Goal: Navigation & Orientation: Find specific page/section

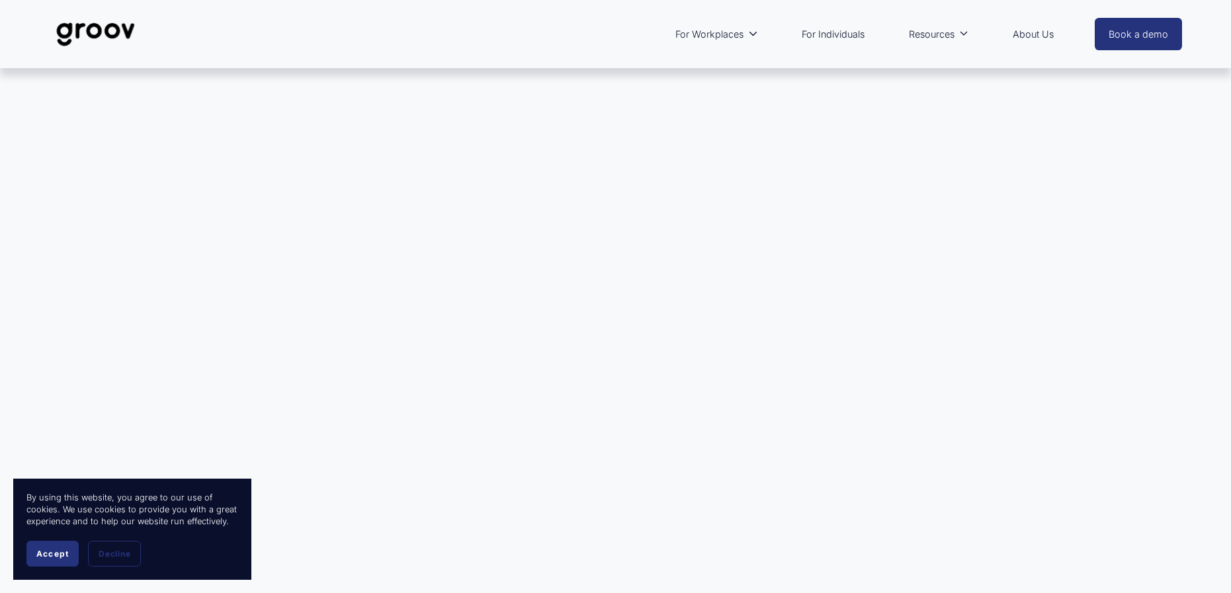
click at [529, 331] on div at bounding box center [615, 311] width 1231 height 486
click at [55, 556] on span "Accept" at bounding box center [52, 554] width 32 height 10
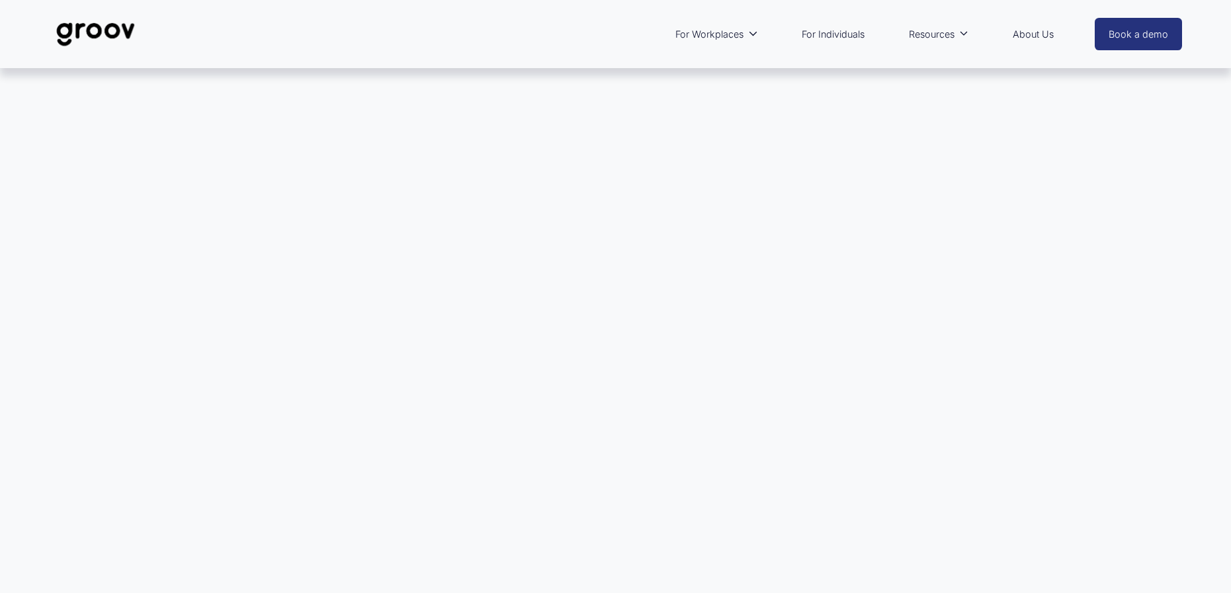
click at [841, 31] on link "For Individuals" at bounding box center [833, 34] width 76 height 30
click at [827, 38] on link "For Individuals" at bounding box center [833, 34] width 76 height 30
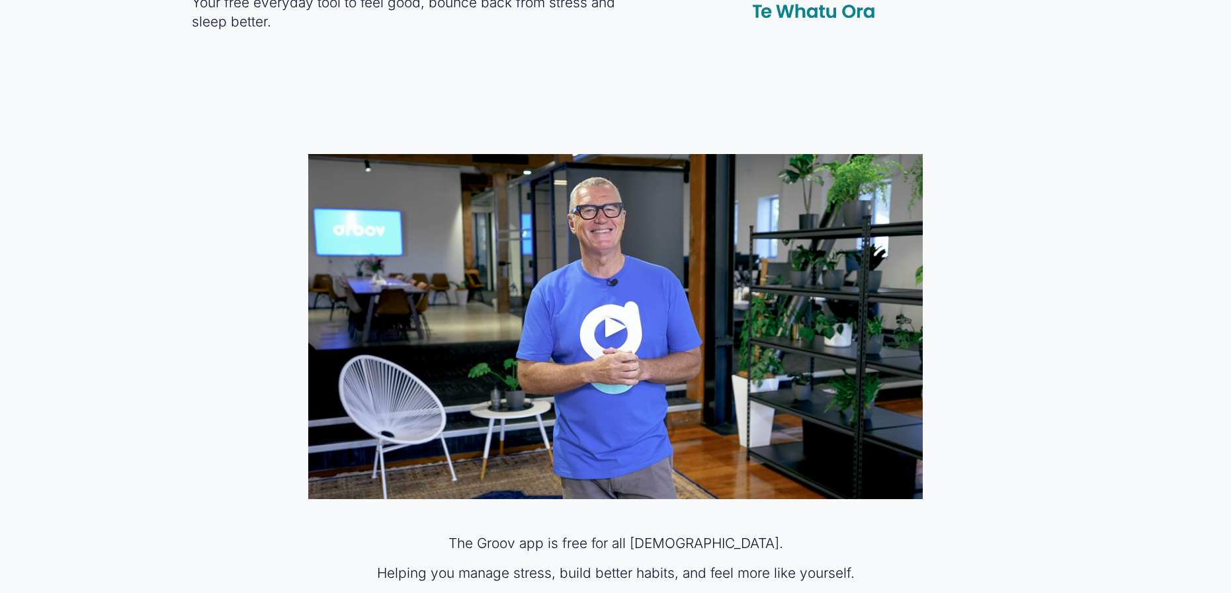
scroll to position [697, 0]
click at [611, 320] on div "Play" at bounding box center [616, 326] width 32 height 32
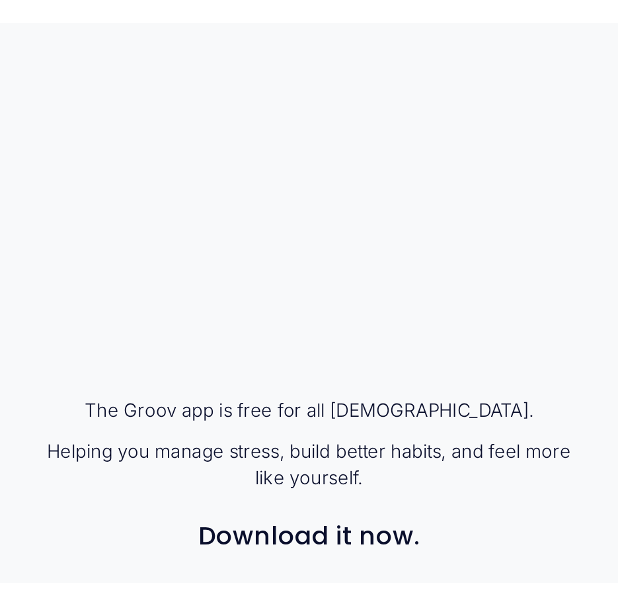
scroll to position [676, 0]
